Goal: Task Accomplishment & Management: Manage account settings

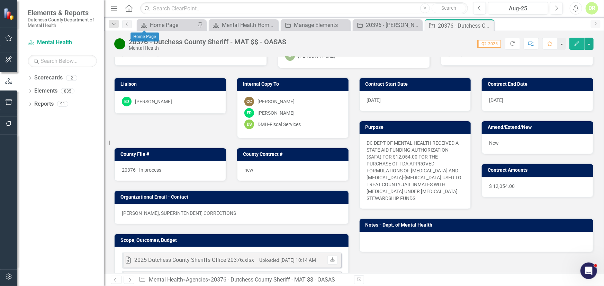
scroll to position [94, 0]
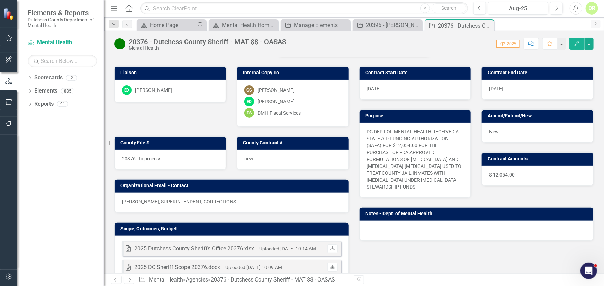
scroll to position [126, 0]
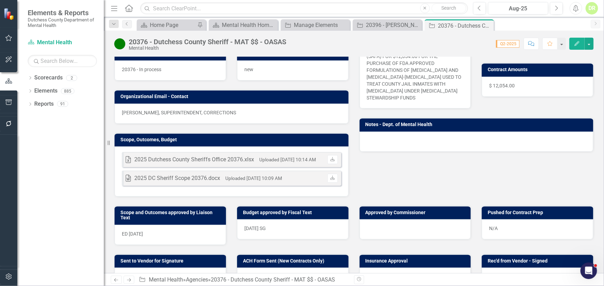
click at [535, 45] on button "Comment" at bounding box center [530, 44] width 15 height 12
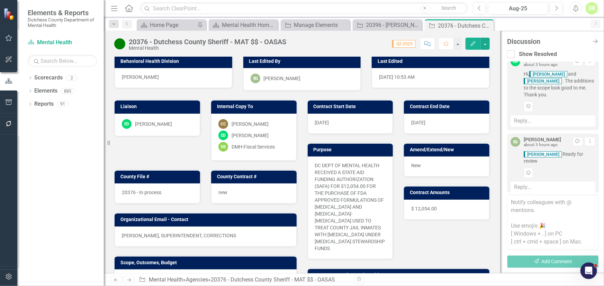
scroll to position [0, 0]
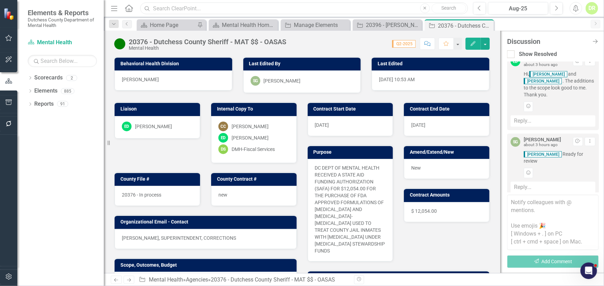
click at [302, 10] on input "text" at bounding box center [303, 8] width 327 height 12
type input "probation"
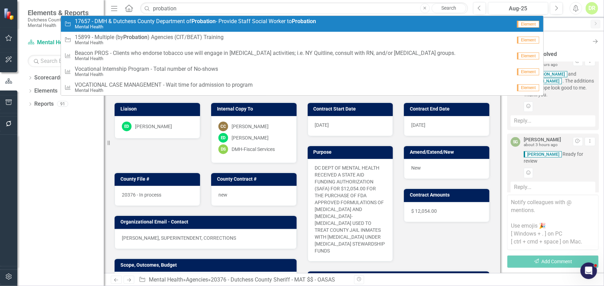
click at [285, 24] on small "Mental Health" at bounding box center [195, 26] width 241 height 5
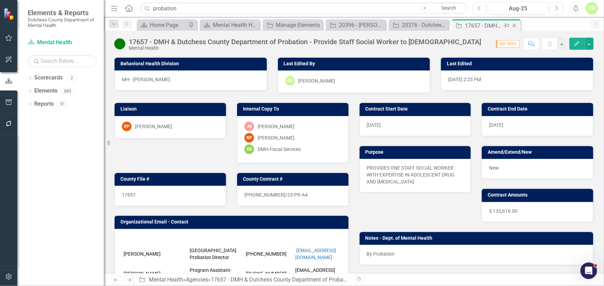
click at [514, 25] on icon at bounding box center [514, 26] width 4 height 4
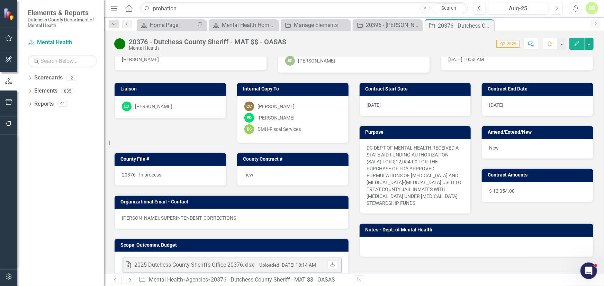
scroll to position [31, 0]
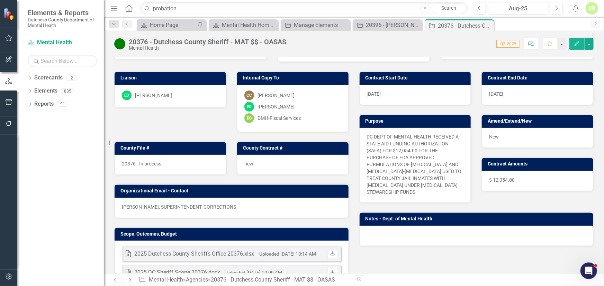
click at [371, 228] on div at bounding box center [476, 236] width 234 height 20
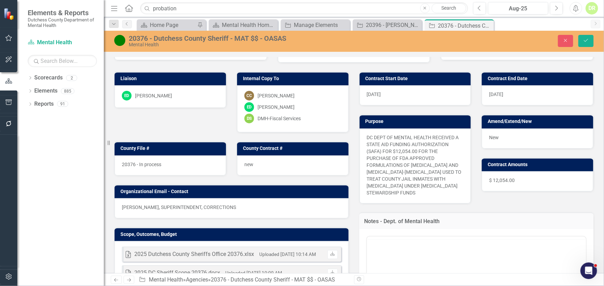
scroll to position [0, 0]
click at [375, 256] on p "Rich Text Area. Press ALT-0 for help." at bounding box center [476, 259] width 216 height 8
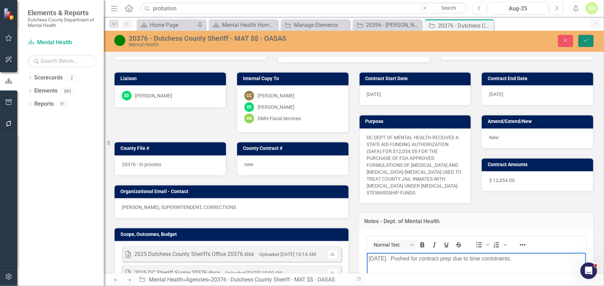
click at [584, 42] on icon "Save" at bounding box center [586, 40] width 6 height 5
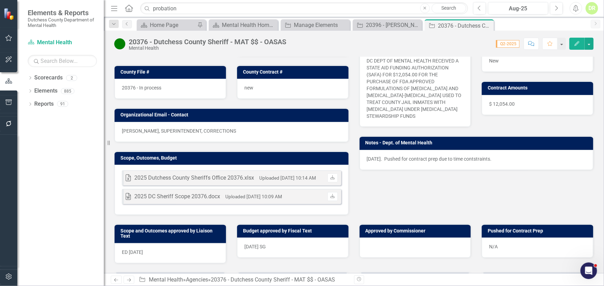
scroll to position [126, 0]
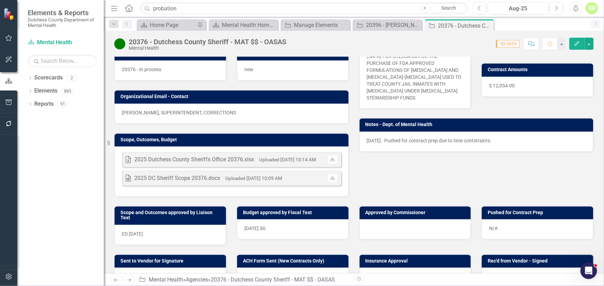
click at [499, 229] on div "N/A" at bounding box center [537, 230] width 111 height 20
click at [498, 229] on div "N/A" at bounding box center [537, 230] width 111 height 20
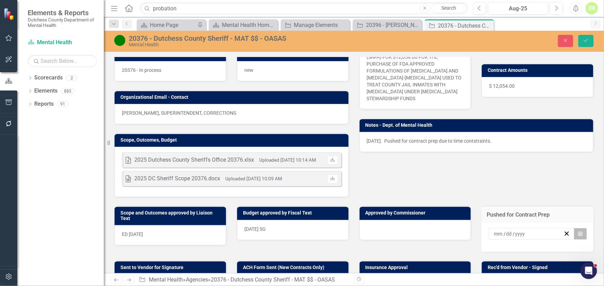
click at [578, 234] on icon "Calendar" at bounding box center [580, 234] width 4 height 5
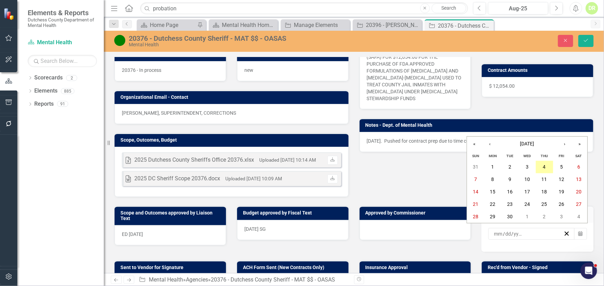
click at [545, 165] on abbr "4" at bounding box center [544, 168] width 3 height 6
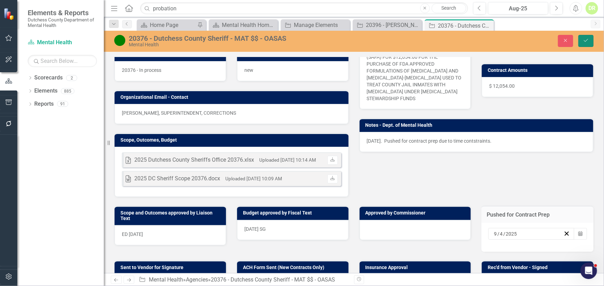
click at [585, 40] on icon "Save" at bounding box center [586, 40] width 6 height 5
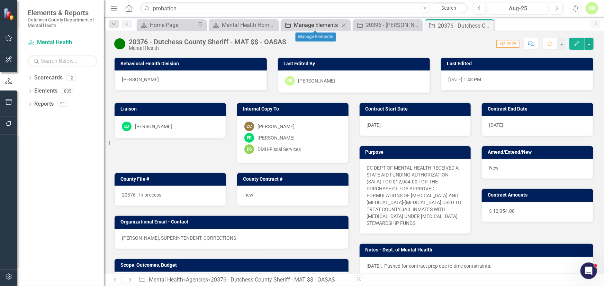
click at [323, 26] on div "Manage Elements" at bounding box center [317, 25] width 46 height 9
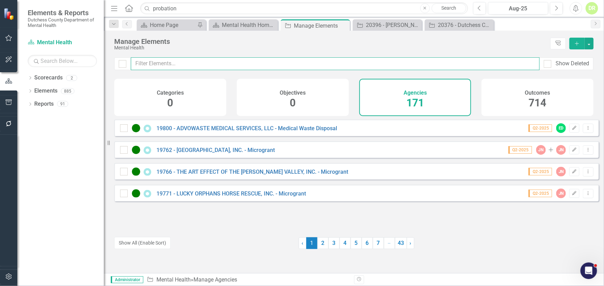
click at [207, 61] on input "text" at bounding box center [335, 63] width 409 height 13
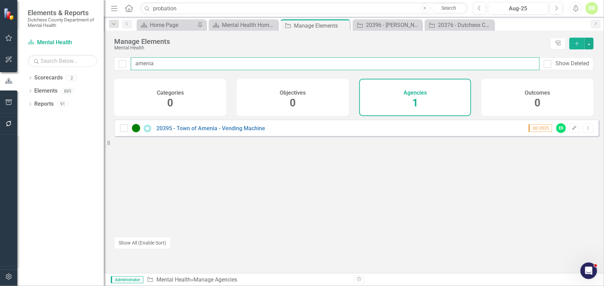
type input "amenia"
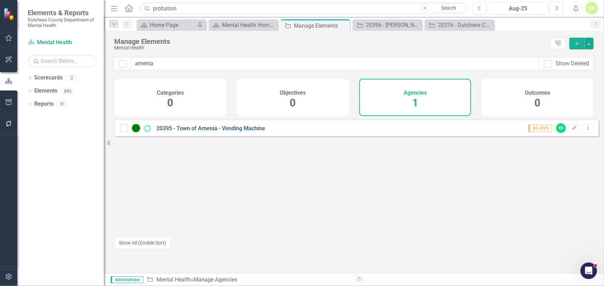
click at [228, 132] on link "20395 - Town of Amenia - Vending Machine" at bounding box center [210, 128] width 109 height 7
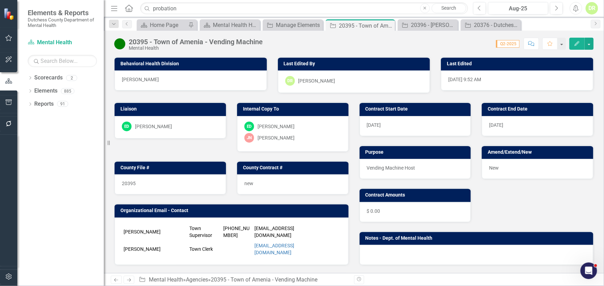
scroll to position [126, 0]
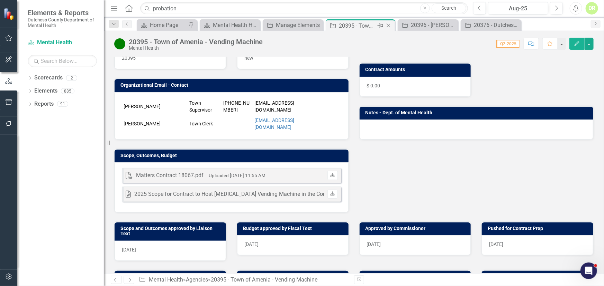
click at [384, 24] on div "Close" at bounding box center [388, 25] width 9 height 9
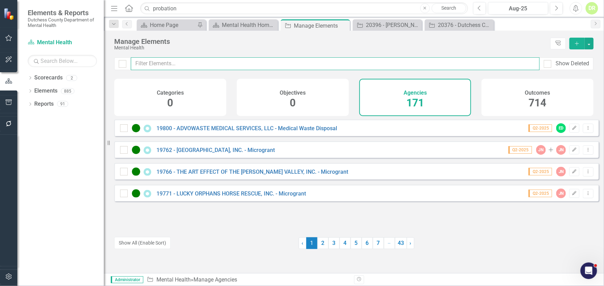
click at [269, 64] on input "text" at bounding box center [335, 63] width 409 height 13
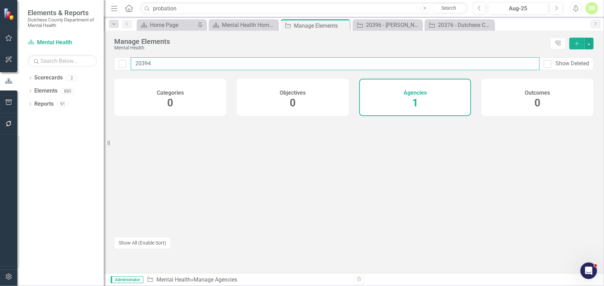
type input "20394"
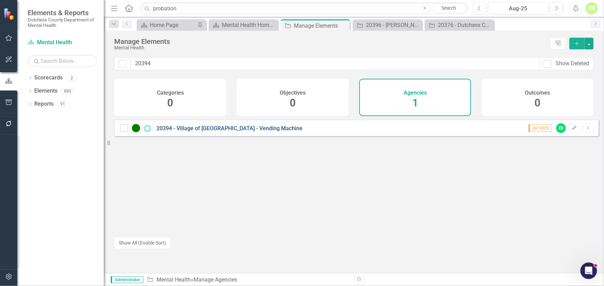
click at [239, 130] on link "20394 - Village of [GEOGRAPHIC_DATA] - Vending Machine" at bounding box center [229, 128] width 146 height 7
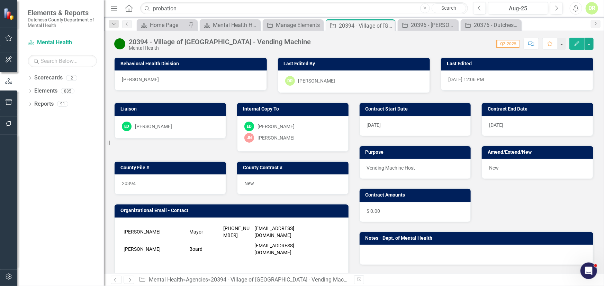
scroll to position [157, 0]
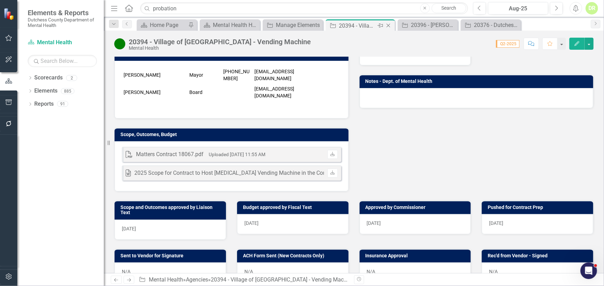
click at [391, 24] on icon "Close" at bounding box center [388, 26] width 7 height 6
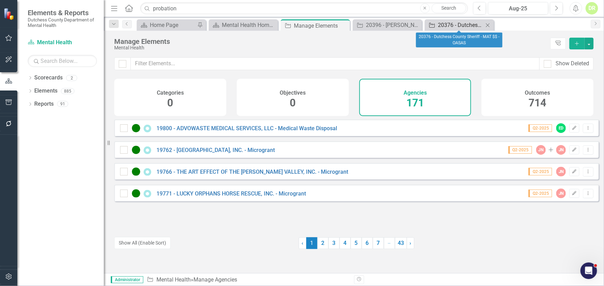
click at [443, 22] on div "20376 - Dutchess County Sheriff - MAT $$ - OASAS" at bounding box center [461, 25] width 46 height 9
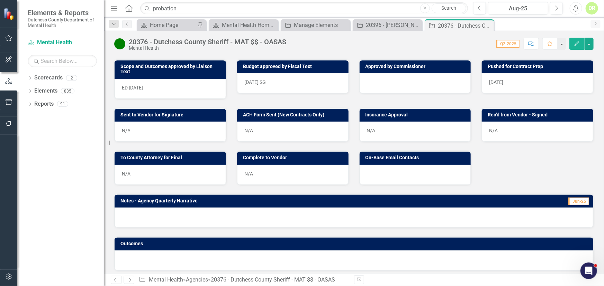
scroll to position [275, 0]
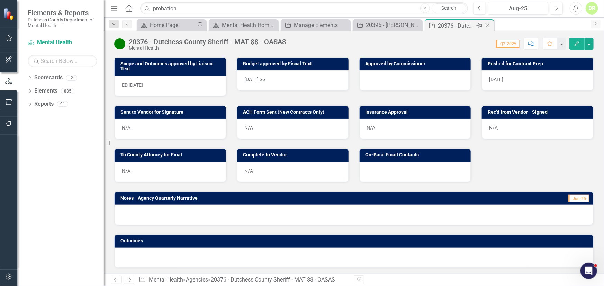
click at [488, 26] on icon "Close" at bounding box center [487, 26] width 7 height 6
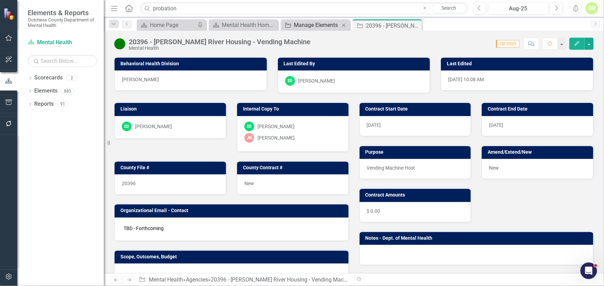
click at [320, 22] on div "Manage Elements" at bounding box center [317, 25] width 46 height 9
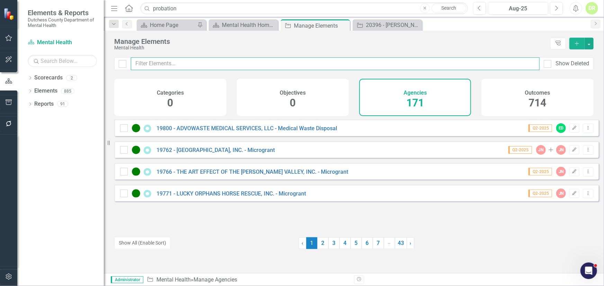
click at [209, 67] on input "text" at bounding box center [335, 63] width 409 height 13
click at [170, 66] on input "text" at bounding box center [335, 63] width 409 height 13
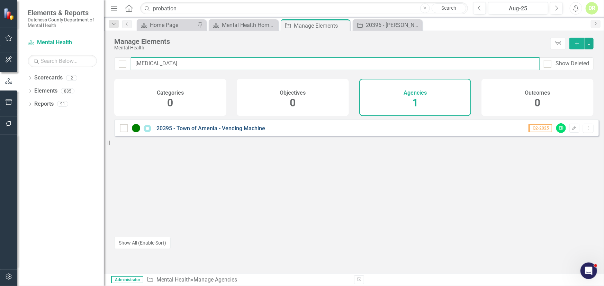
type input "amen"
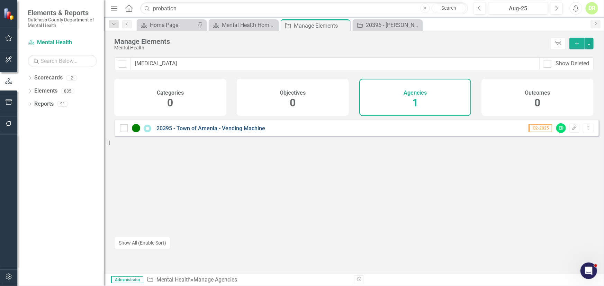
click at [233, 132] on link "20395 - Town of Amenia - Vending Machine" at bounding box center [210, 128] width 109 height 7
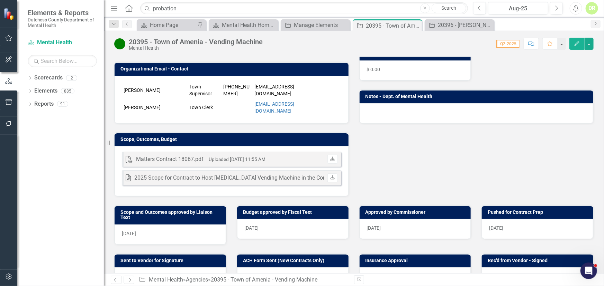
scroll to position [157, 0]
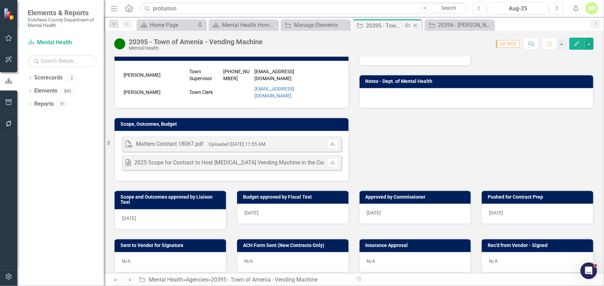
click at [414, 25] on icon "Close" at bounding box center [415, 26] width 7 height 6
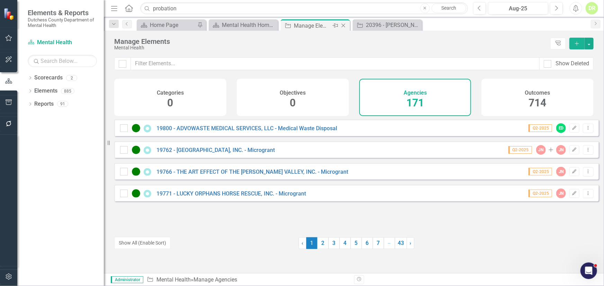
click at [310, 25] on div "Manage Elements" at bounding box center [312, 25] width 37 height 9
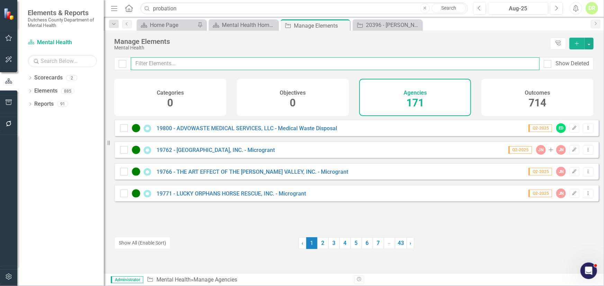
click at [195, 58] on input "text" at bounding box center [335, 63] width 409 height 13
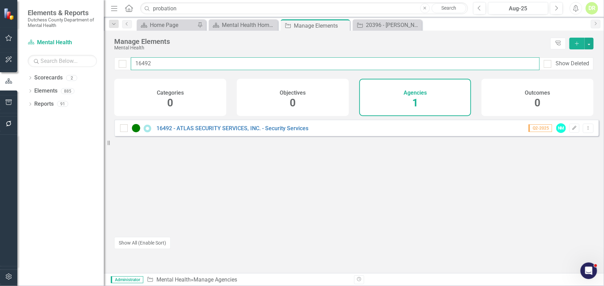
type input "16492"
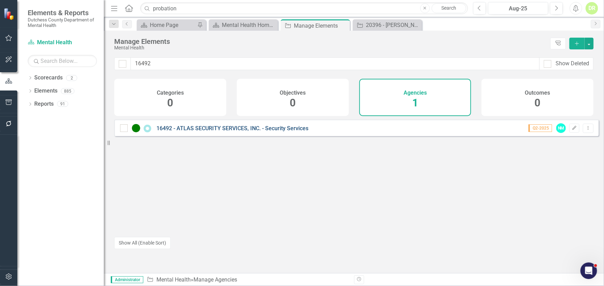
click at [231, 130] on link "16492 - ATLAS SECURITY SERVICES, INC. - Security Services" at bounding box center [232, 128] width 152 height 7
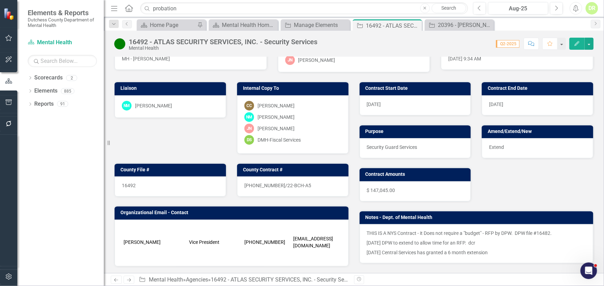
scroll to position [31, 0]
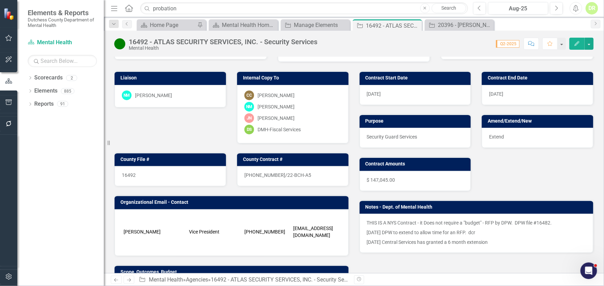
click at [589, 10] on div "DR" at bounding box center [591, 8] width 12 height 12
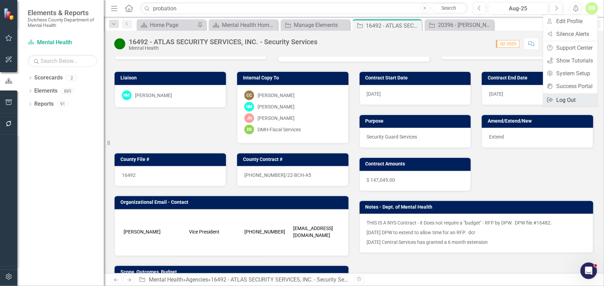
click at [567, 99] on link "Logout Log Out" at bounding box center [570, 100] width 55 height 13
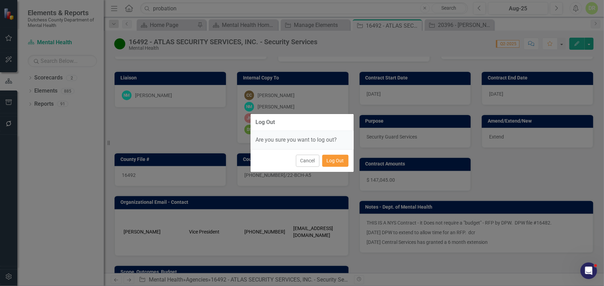
click at [331, 160] on button "Log Out" at bounding box center [335, 161] width 26 height 12
